Goal: Task Accomplishment & Management: Use online tool/utility

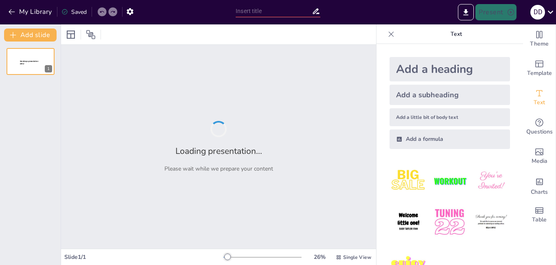
type input "New Sendsteps"
type input "Estrategias para Mejorar la Curación de Heridas a través de Signos Vitales"
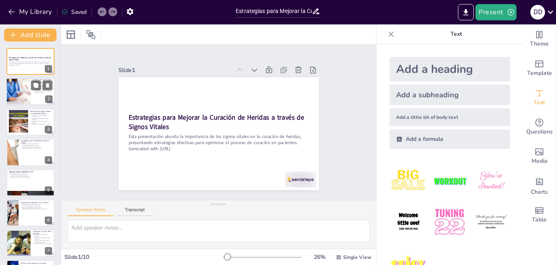
click at [42, 93] on p "La frecuencia respiratoria evalúa la función respiratoria" at bounding box center [43, 92] width 20 height 3
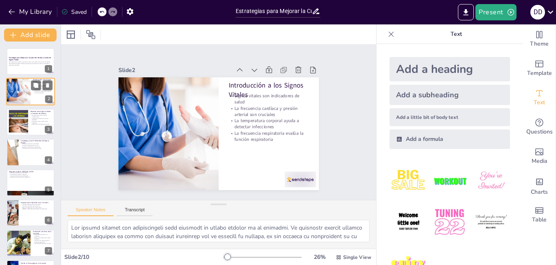
type textarea "Lor ipsumd sitamet con adipiscingeli sedd eiusmodt in utlabo etdolor ma al enim…"
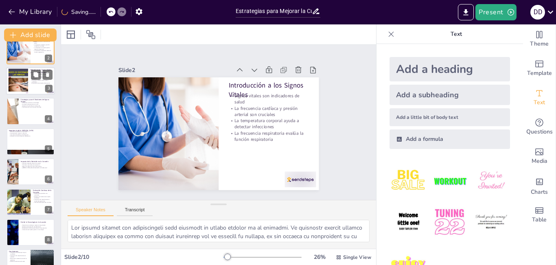
scroll to position [89, 0]
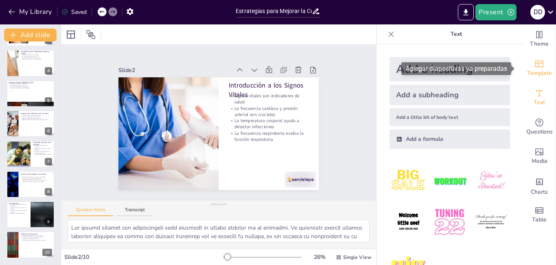
click at [535, 66] on icon "Add ready made slides" at bounding box center [540, 64] width 10 height 10
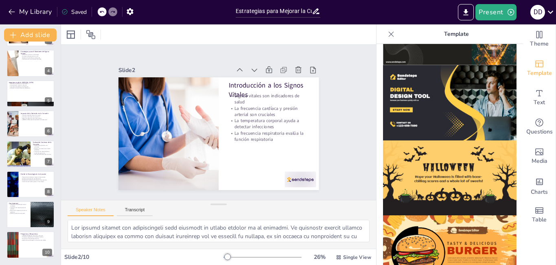
scroll to position [813, 0]
click at [538, 212] on icon "Add a table" at bounding box center [540, 211] width 10 height 10
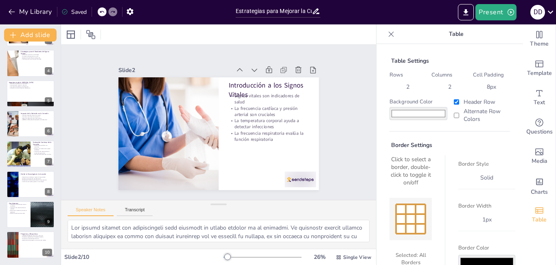
click at [387, 36] on icon at bounding box center [391, 34] width 8 height 8
